Goal: Information Seeking & Learning: Learn about a topic

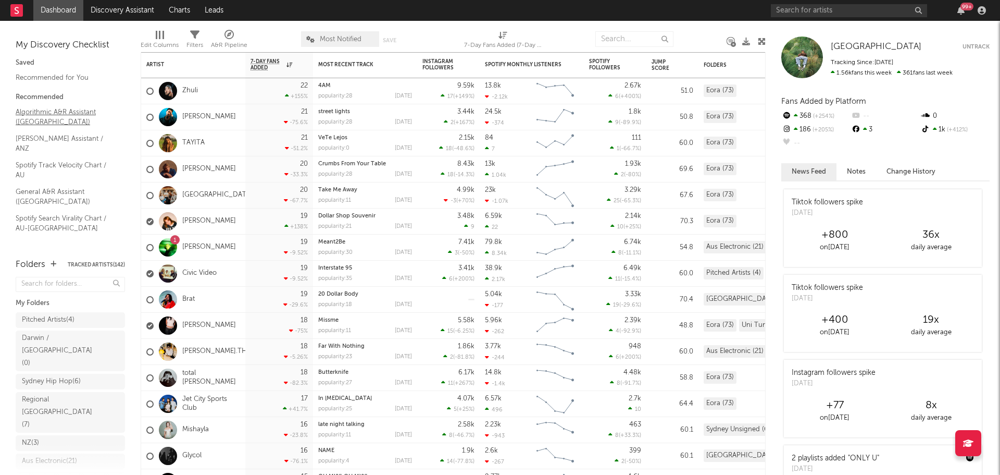
click at [34, 120] on link "Algorithmic A&R Assistant ([GEOGRAPHIC_DATA])" at bounding box center [65, 116] width 99 height 21
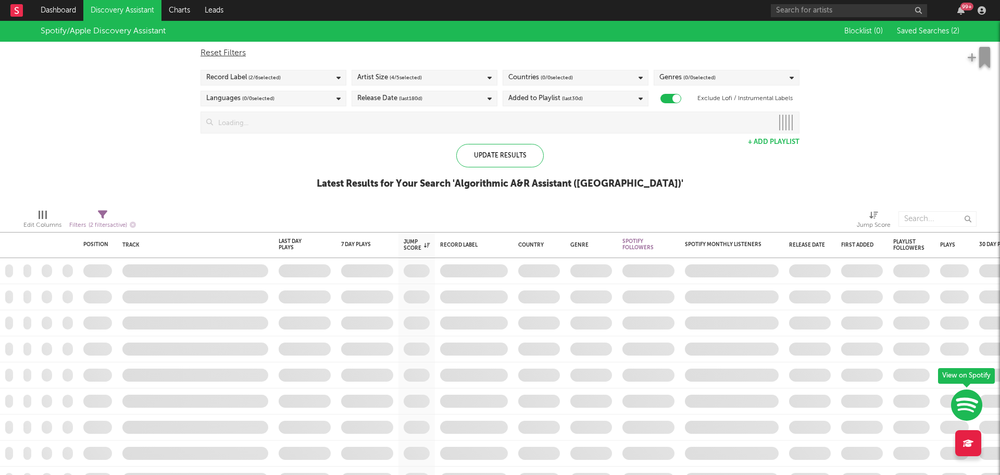
checkbox input "true"
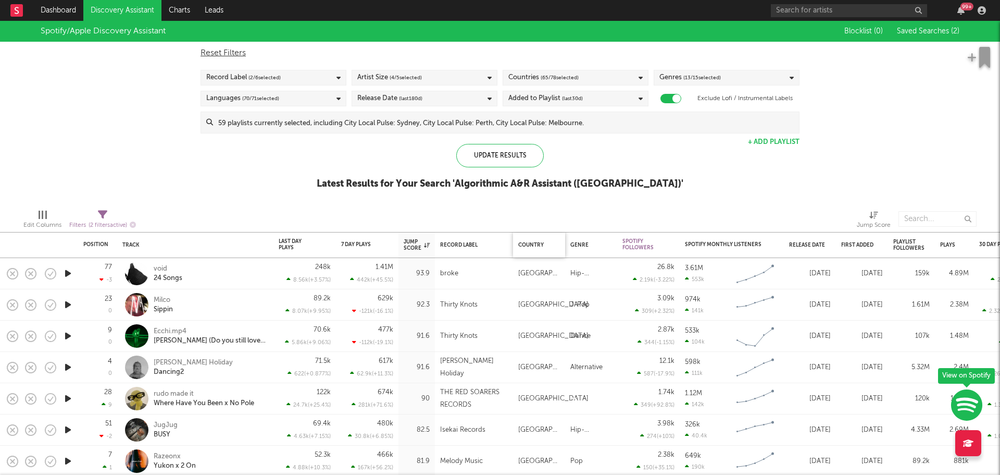
click at [540, 248] on div "Country" at bounding box center [539, 245] width 42 height 22
click at [537, 243] on div "Country" at bounding box center [536, 245] width 36 height 6
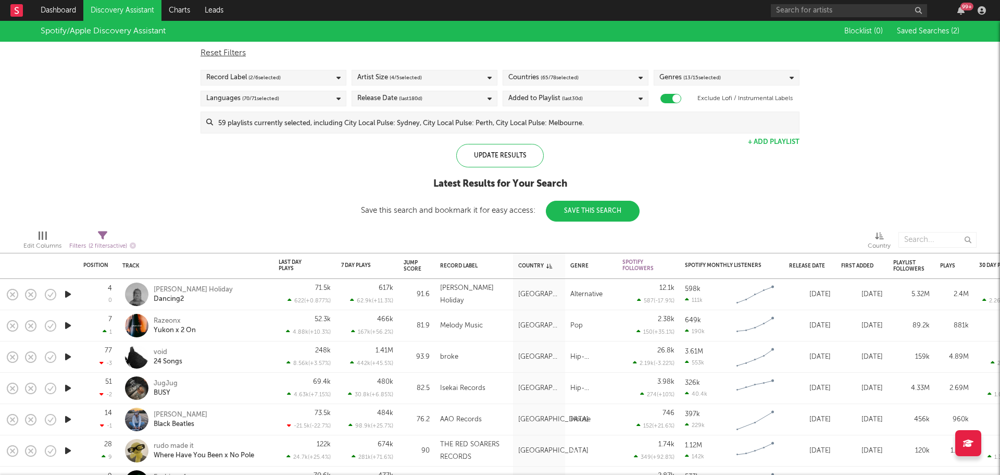
click at [612, 81] on div "Countries ( 65 / 78 selected)" at bounding box center [576, 78] width 146 height 16
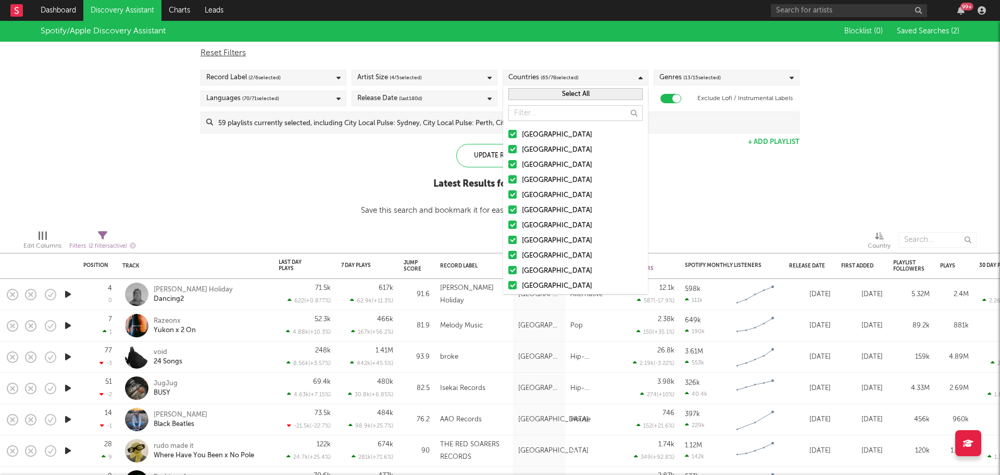
click at [599, 97] on button "Select All" at bounding box center [576, 94] width 134 height 12
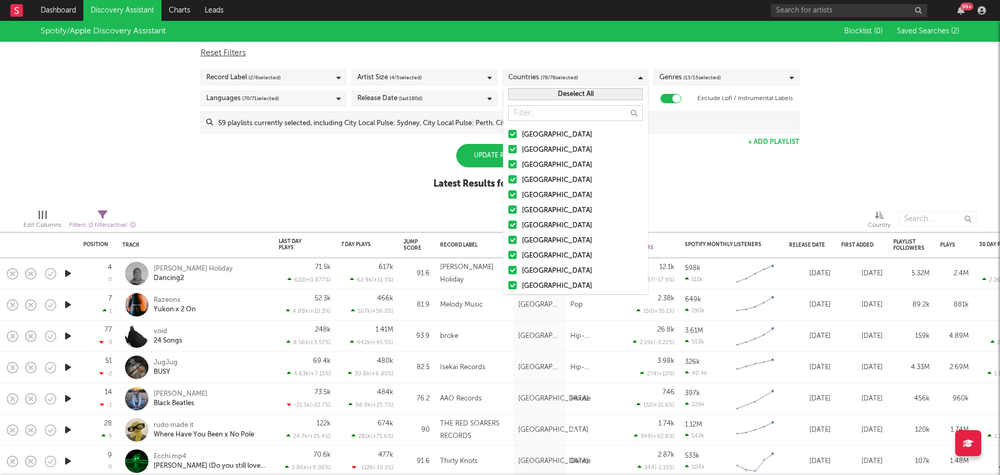
click at [575, 100] on div "Deselect All" at bounding box center [575, 93] width 145 height 17
click at [575, 94] on button "Deselect All" at bounding box center [576, 94] width 134 height 12
click at [545, 151] on div "[GEOGRAPHIC_DATA]" at bounding box center [582, 150] width 121 height 13
click at [509, 151] on input "[GEOGRAPHIC_DATA]" at bounding box center [509, 150] width 0 height 13
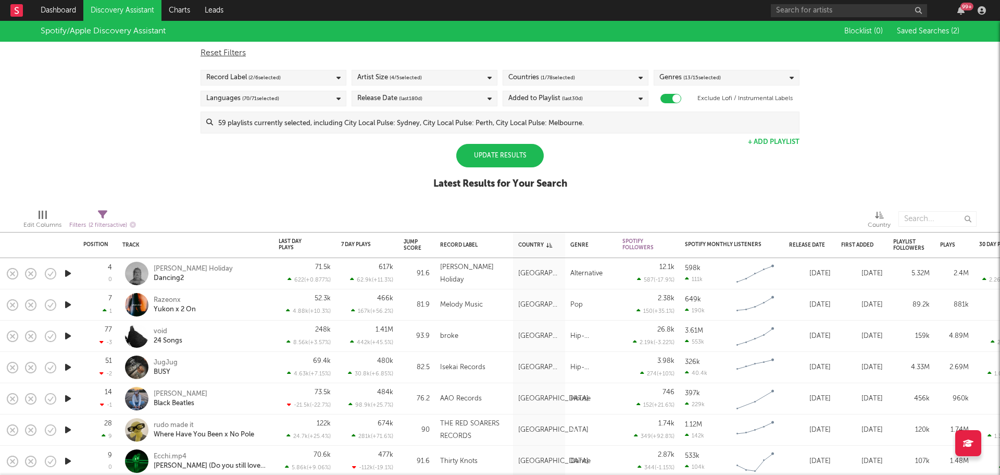
click at [710, 185] on div "Spotify/Apple Discovery Assistant Blocklist ( 0 ) Saved Searches ( 2 ) Reset Fi…" at bounding box center [500, 111] width 1000 height 180
click at [514, 154] on div "Update Results" at bounding box center [500, 155] width 88 height 23
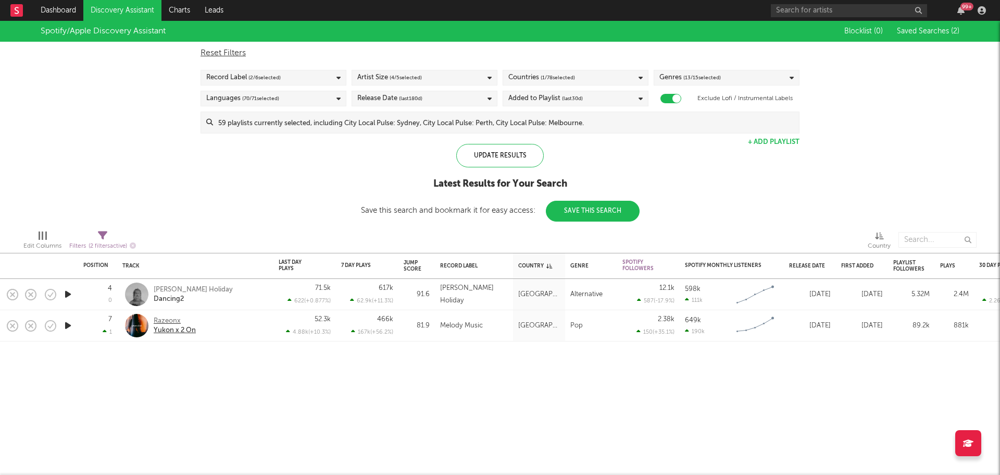
click at [170, 319] on div "Razeonx" at bounding box center [175, 320] width 42 height 9
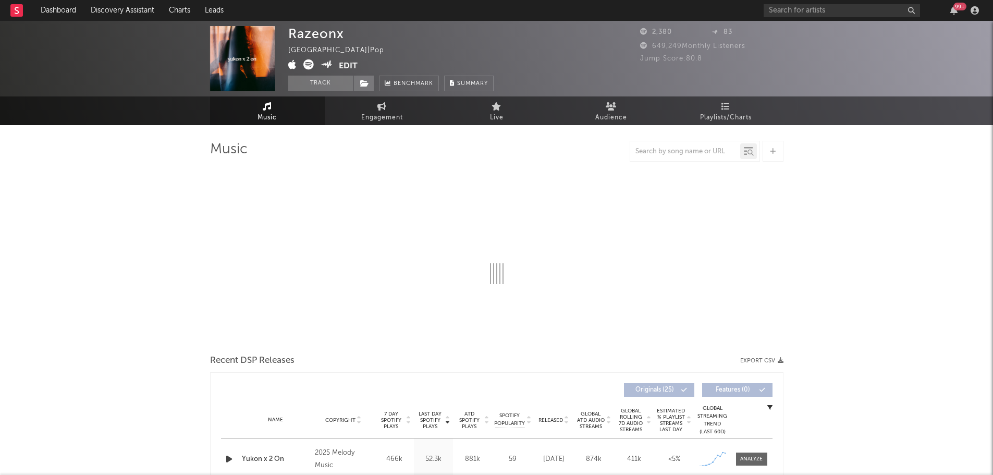
select select "6m"
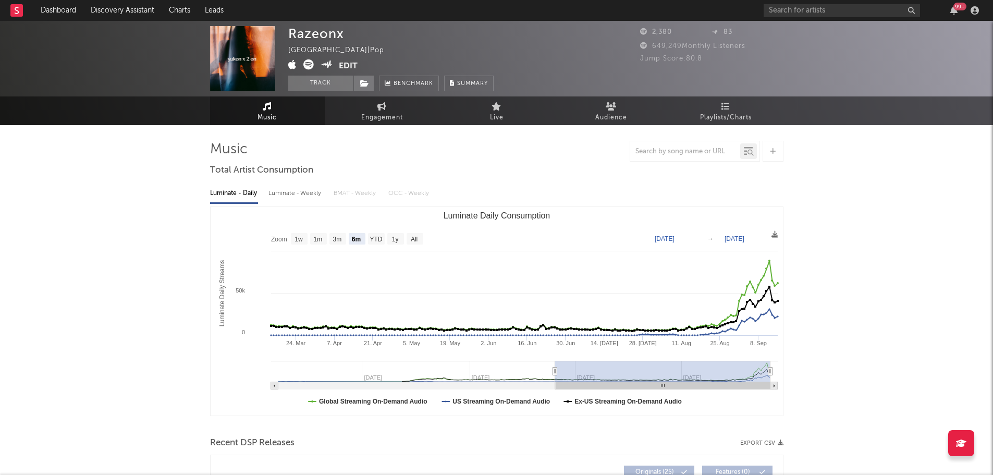
click at [327, 31] on div "Razeonx" at bounding box center [316, 33] width 56 height 15
copy div "Razeonx"
click at [58, 11] on link "Dashboard" at bounding box center [58, 10] width 50 height 21
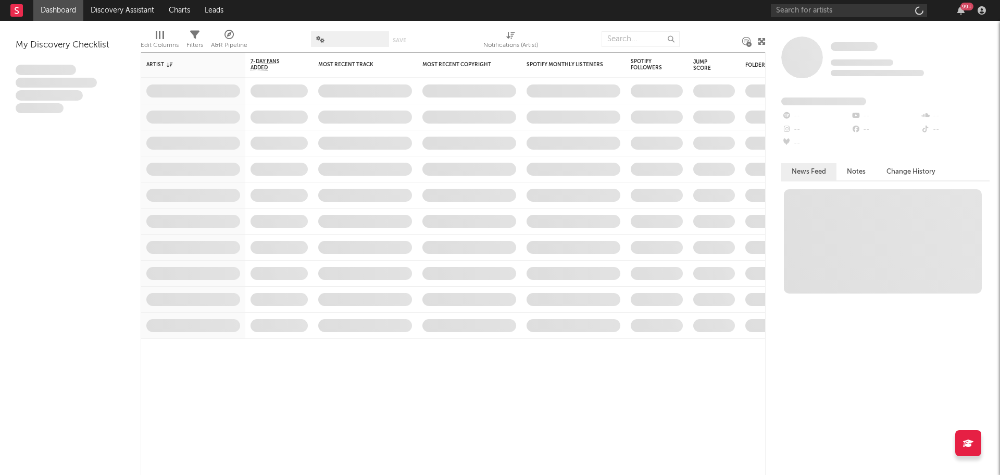
click at [127, 11] on link "Discovery Assistant" at bounding box center [122, 10] width 78 height 21
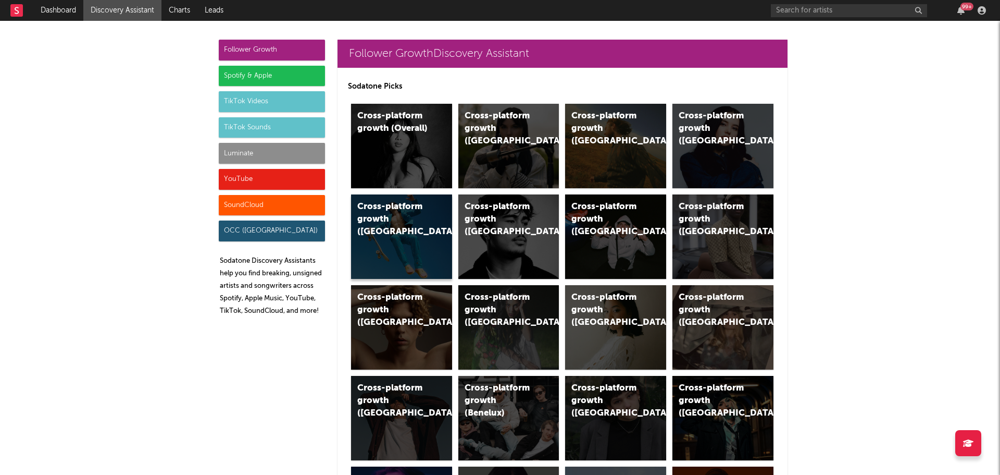
click at [403, 223] on div "Cross-platform growth (Australia)" at bounding box center [392, 220] width 71 height 38
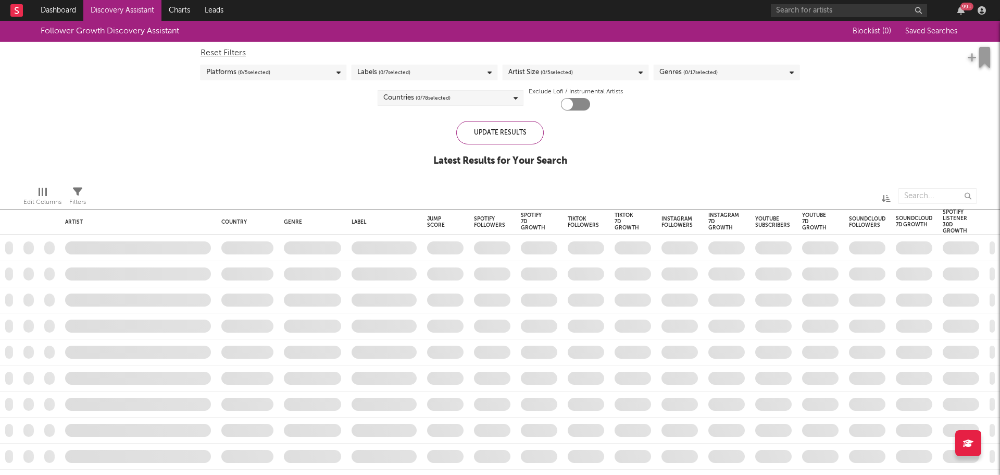
checkbox input "true"
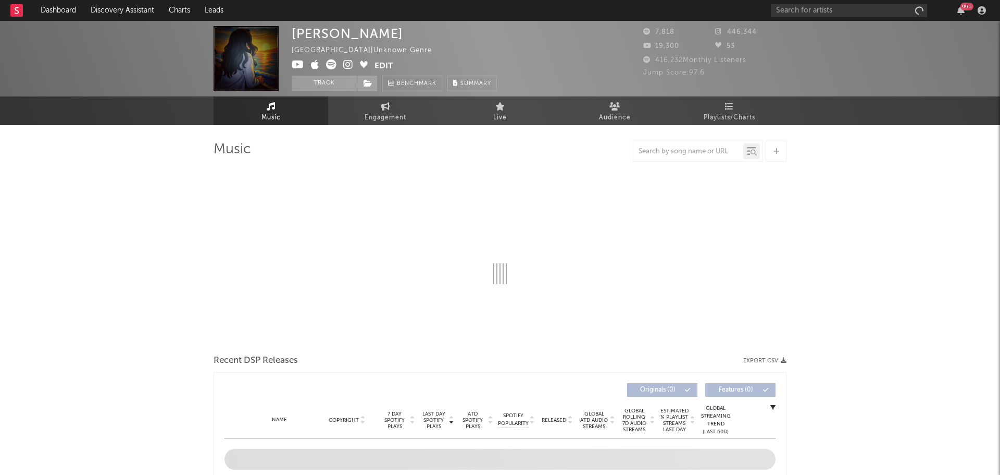
select select "1w"
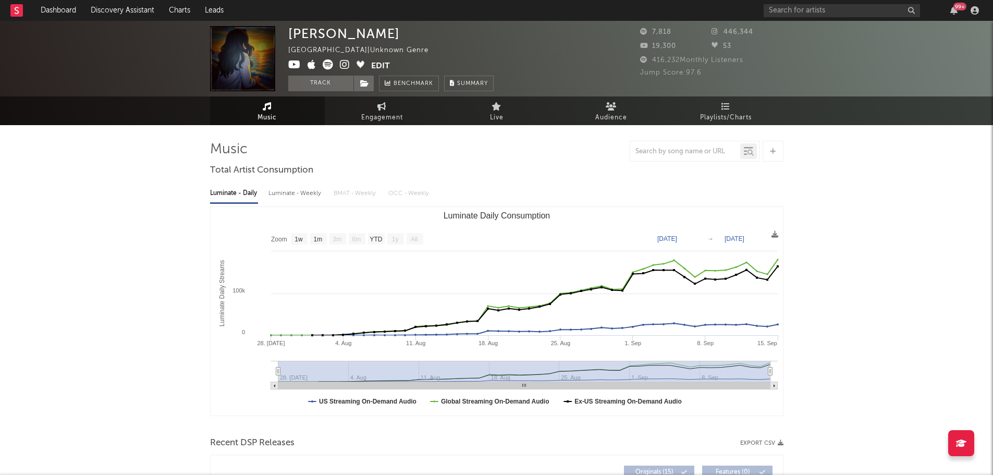
click at [338, 68] on span at bounding box center [329, 65] width 83 height 13
click at [345, 67] on icon at bounding box center [345, 64] width 10 height 10
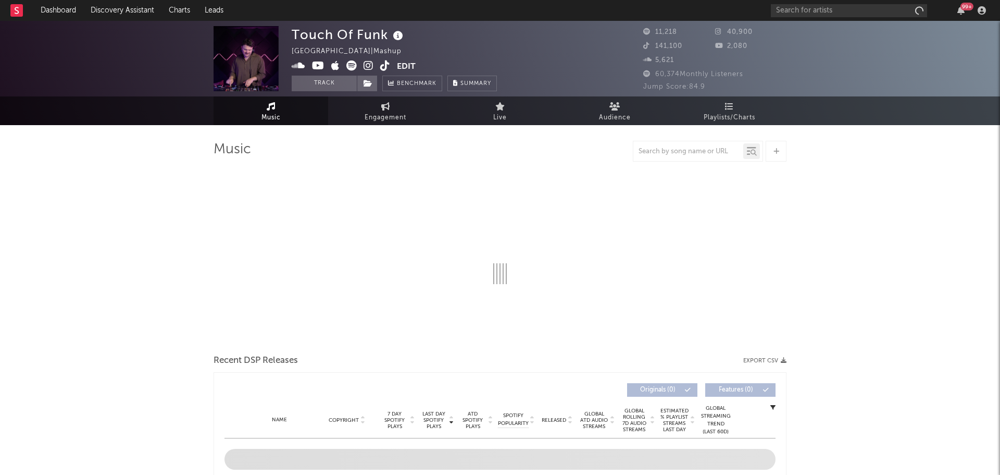
select select "1w"
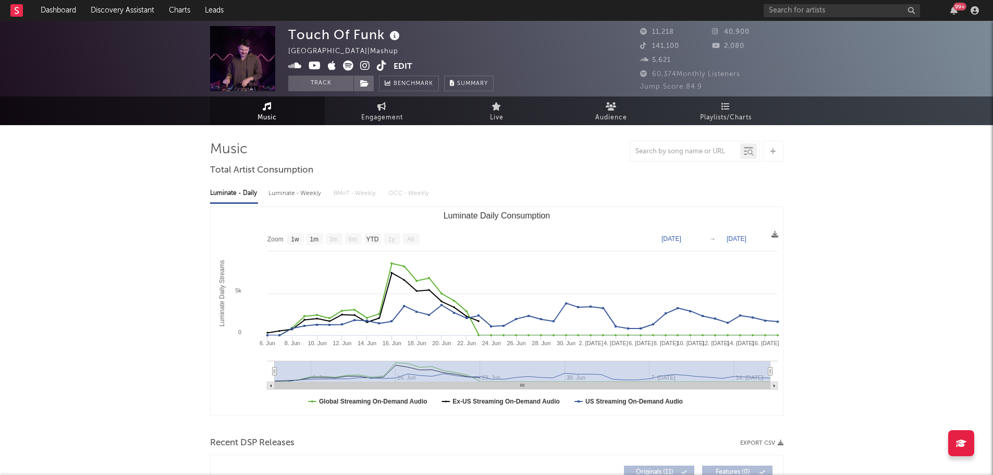
click at [364, 63] on icon at bounding box center [365, 65] width 10 height 10
click at [369, 63] on icon at bounding box center [365, 65] width 10 height 10
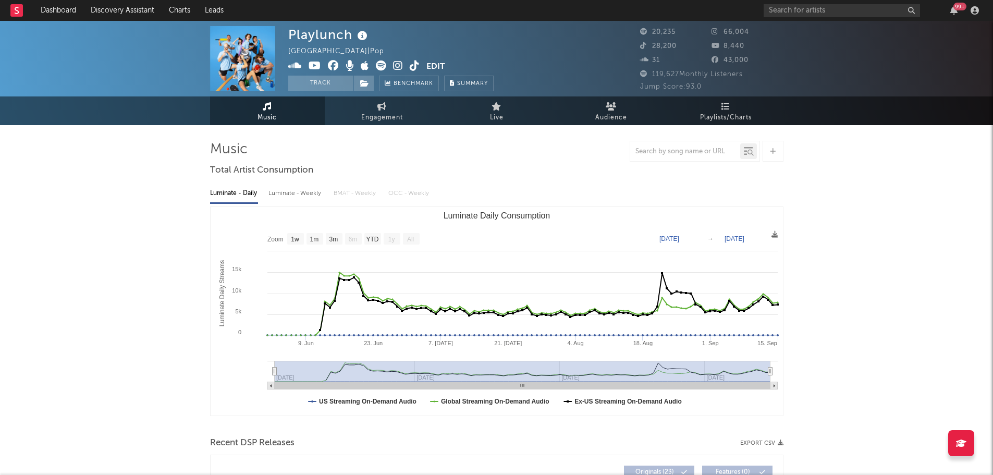
select select "1w"
click at [398, 66] on icon at bounding box center [398, 65] width 10 height 10
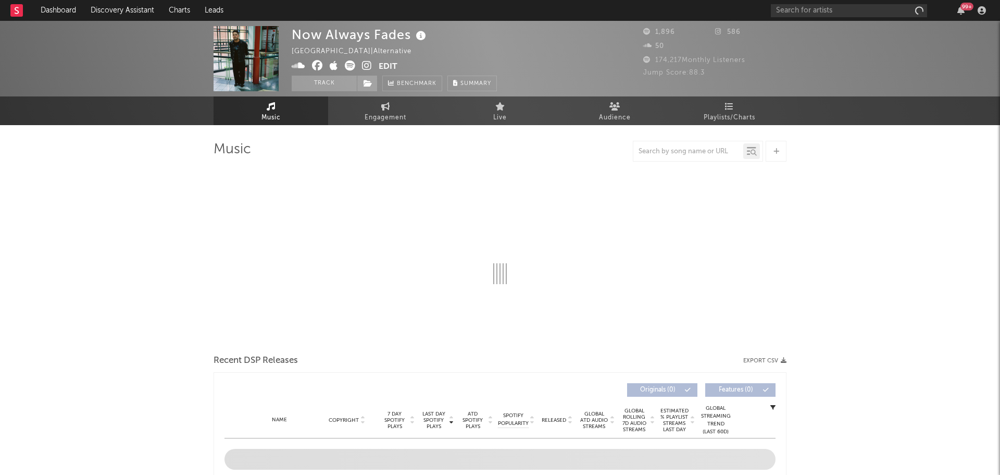
select select "1w"
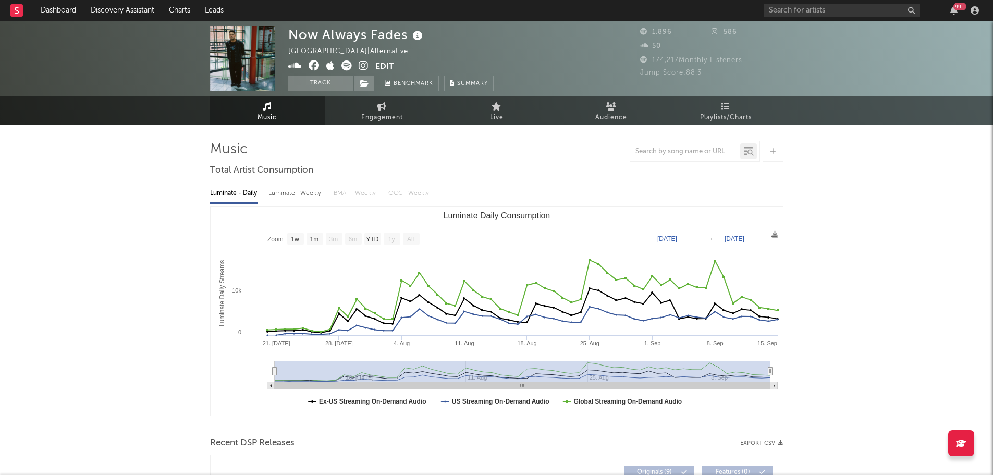
click at [365, 63] on icon at bounding box center [363, 65] width 10 height 10
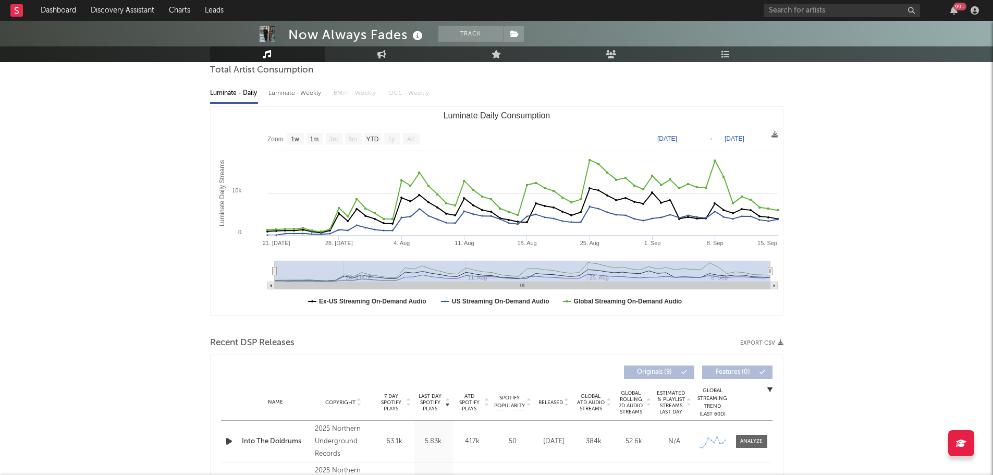
scroll to position [261, 0]
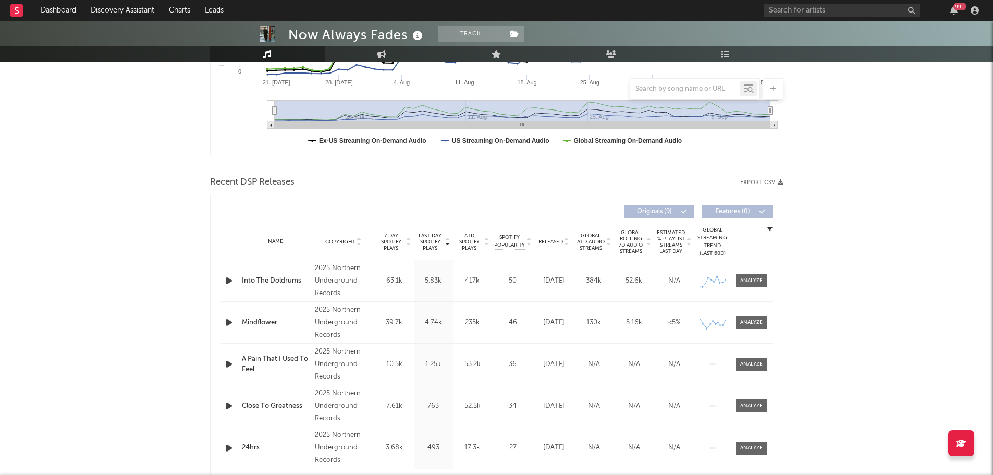
click at [555, 243] on span "Released" at bounding box center [550, 242] width 24 height 6
click at [229, 281] on icon "button" at bounding box center [229, 280] width 11 height 13
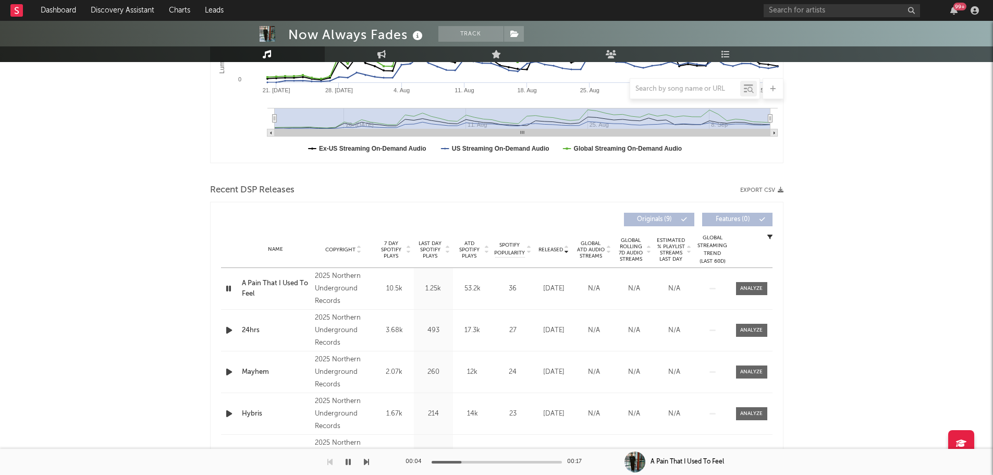
scroll to position [0, 0]
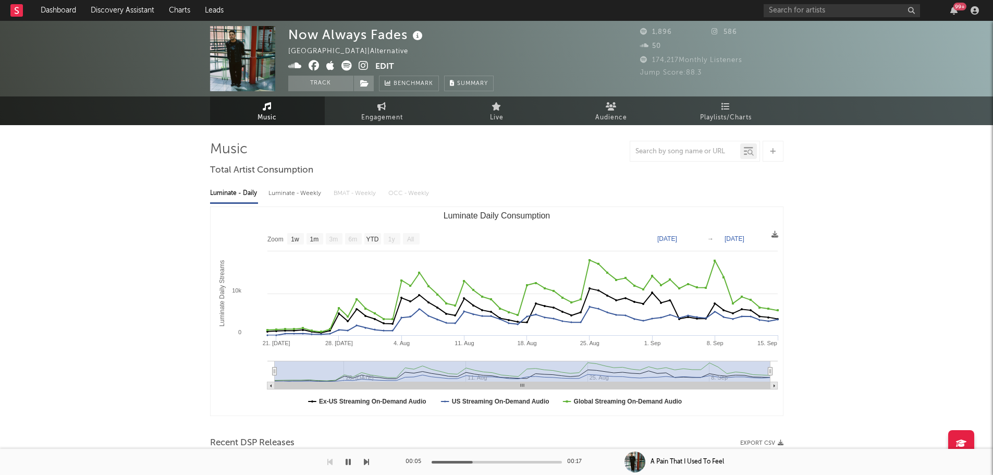
click at [368, 65] on span at bounding box center [331, 66] width 87 height 13
click at [364, 65] on icon at bounding box center [363, 65] width 10 height 10
click at [348, 464] on icon "button" at bounding box center [347, 461] width 5 height 8
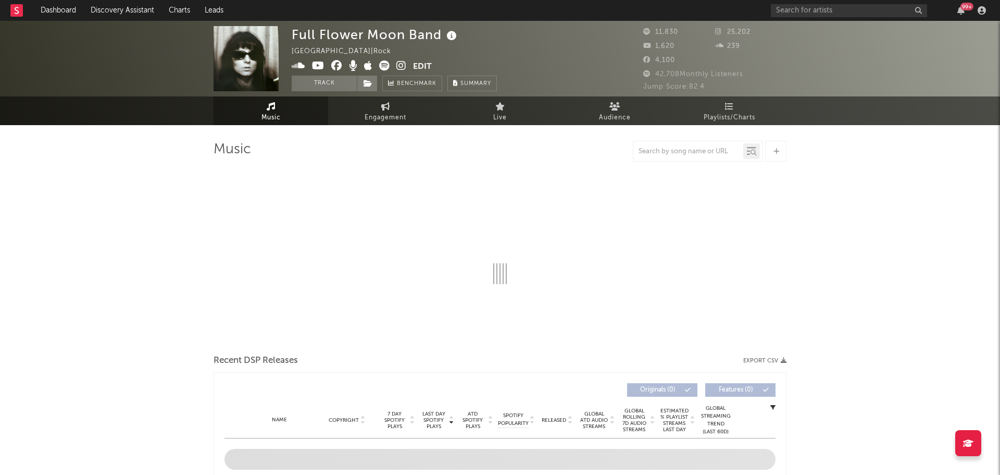
select select "6m"
